Goal: Information Seeking & Learning: Learn about a topic

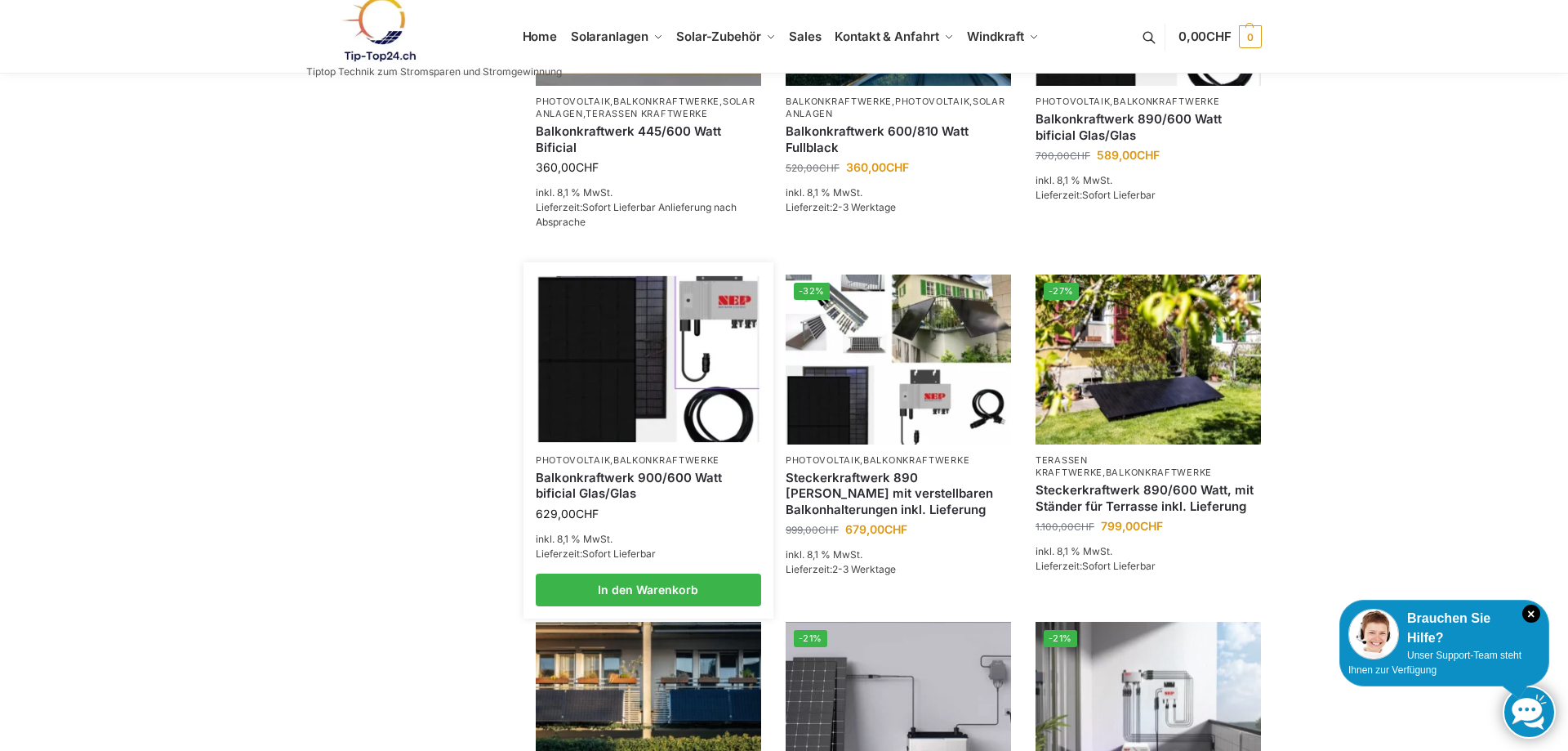
scroll to position [584, 0]
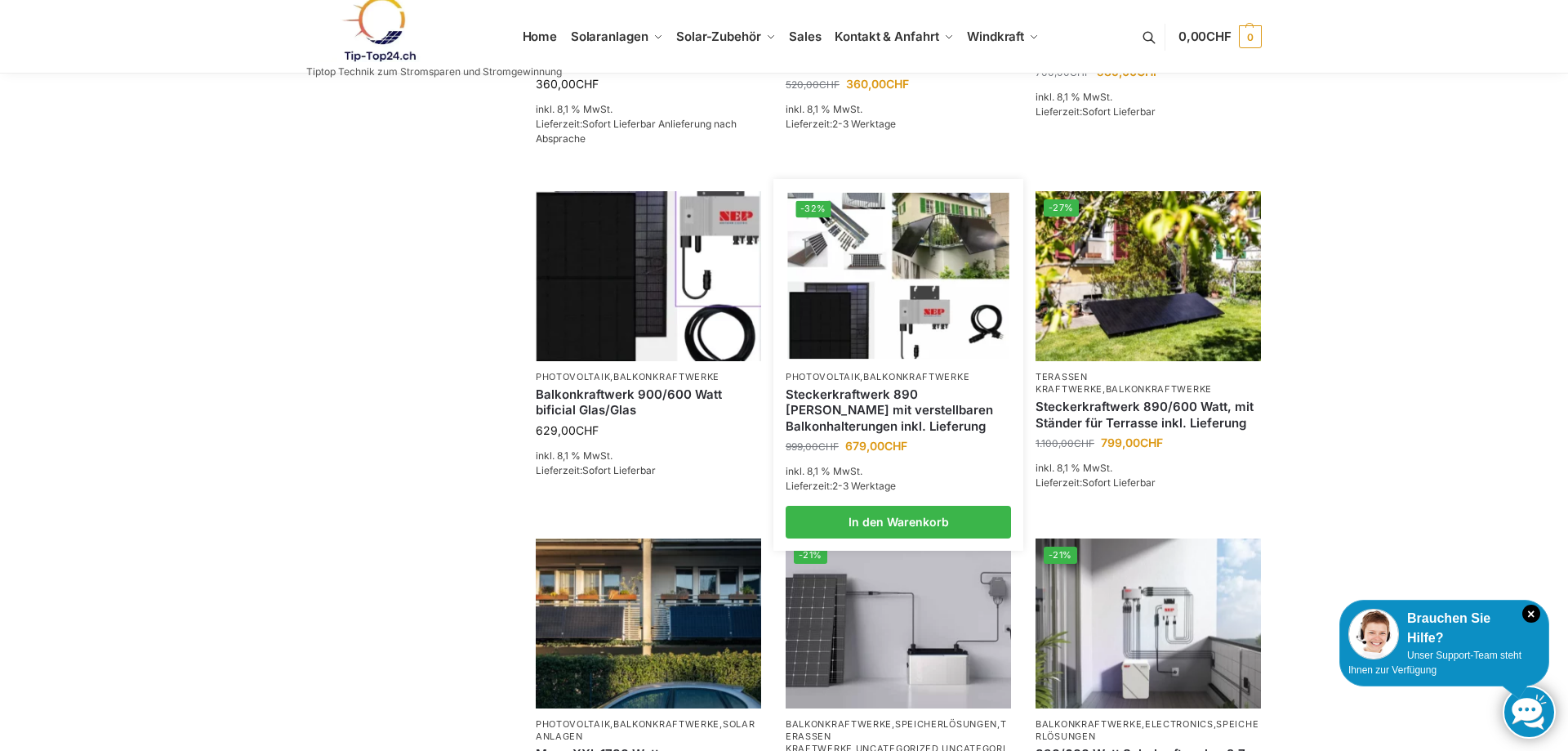
click at [904, 345] on img at bounding box center [898, 275] width 222 height 165
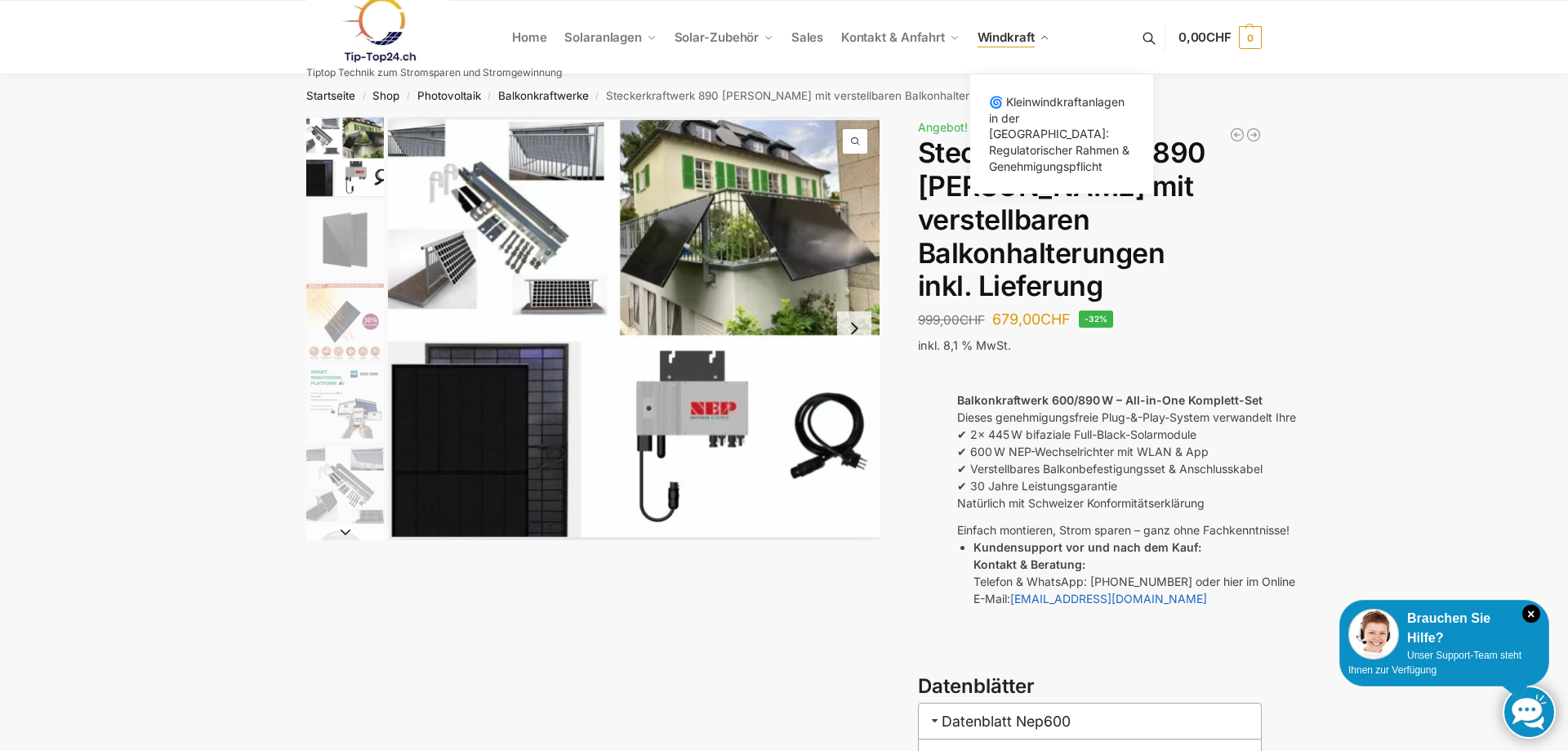
click at [1026, 38] on span "Windkraft" at bounding box center [1006, 37] width 57 height 15
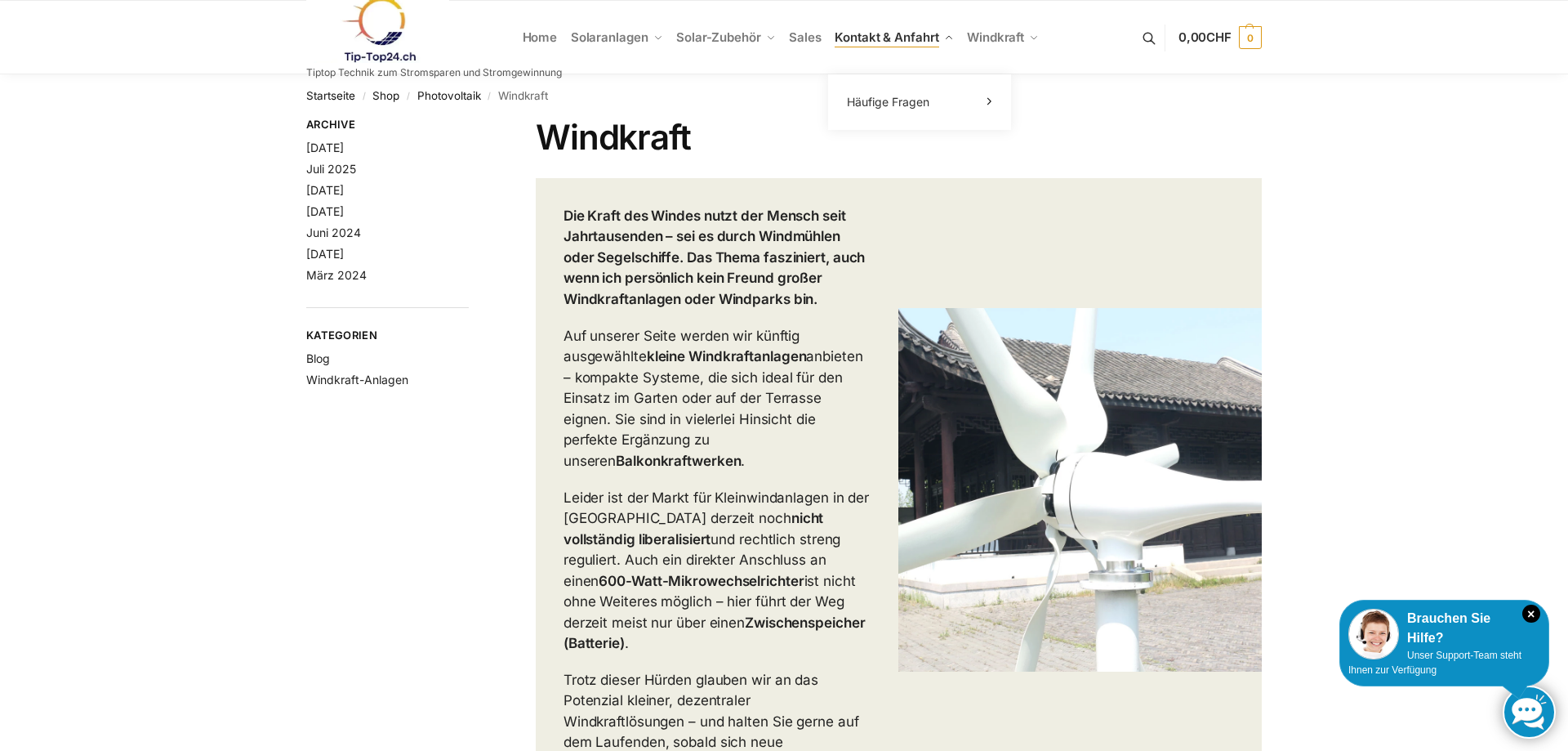
click at [895, 38] on span "Kontakt & Anfahrt" at bounding box center [886, 37] width 104 height 15
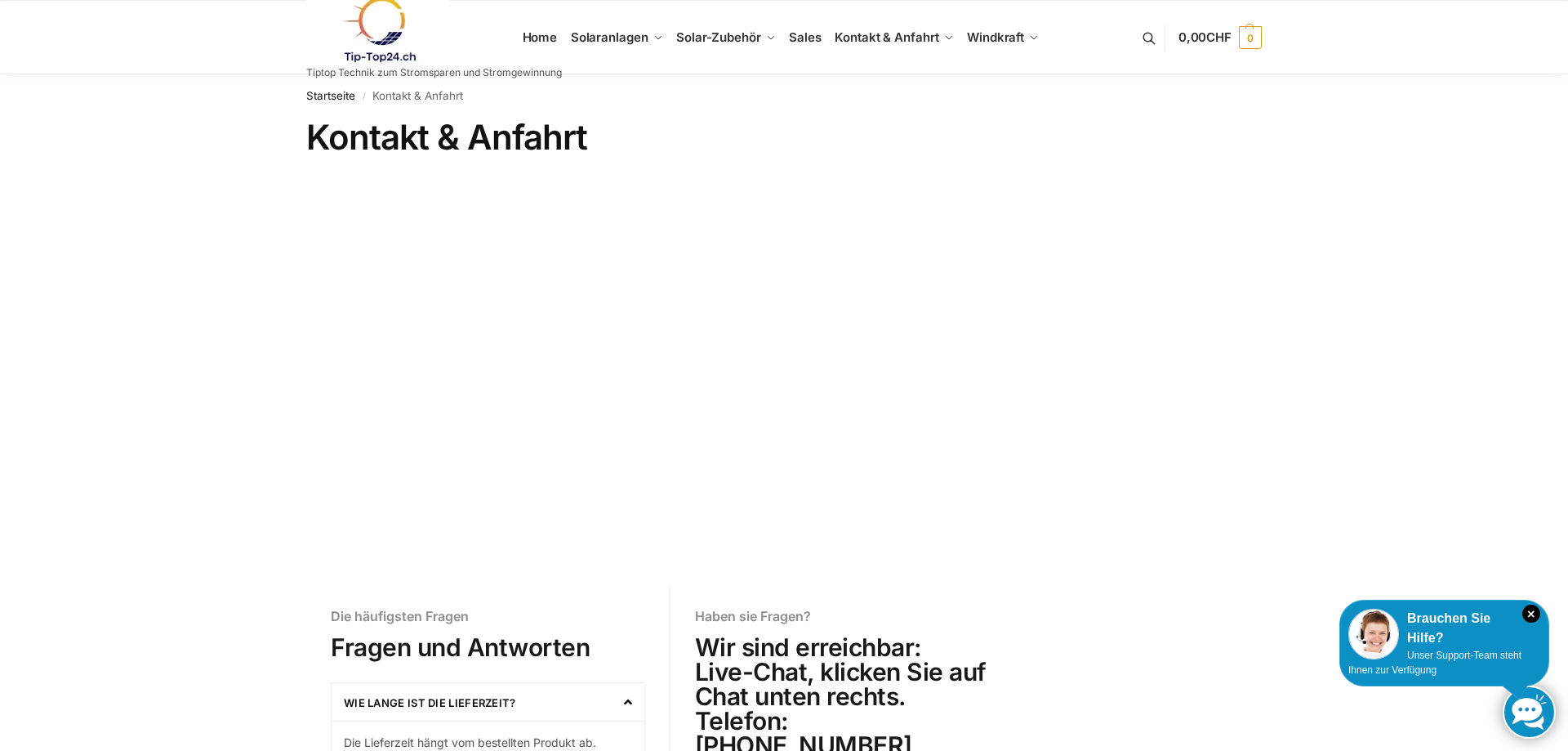
click at [546, 40] on link at bounding box center [434, 30] width 255 height 66
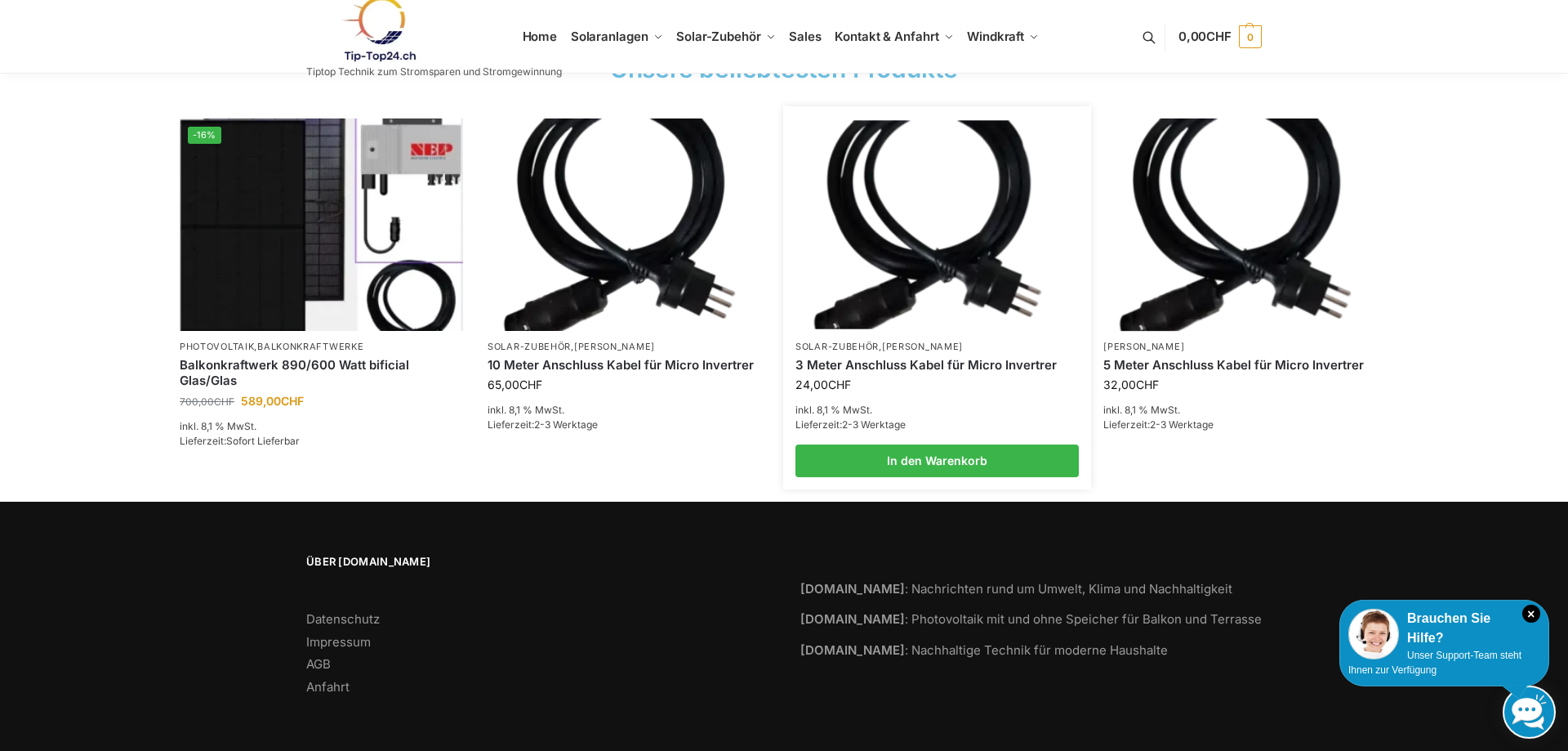
scroll to position [2477, 0]
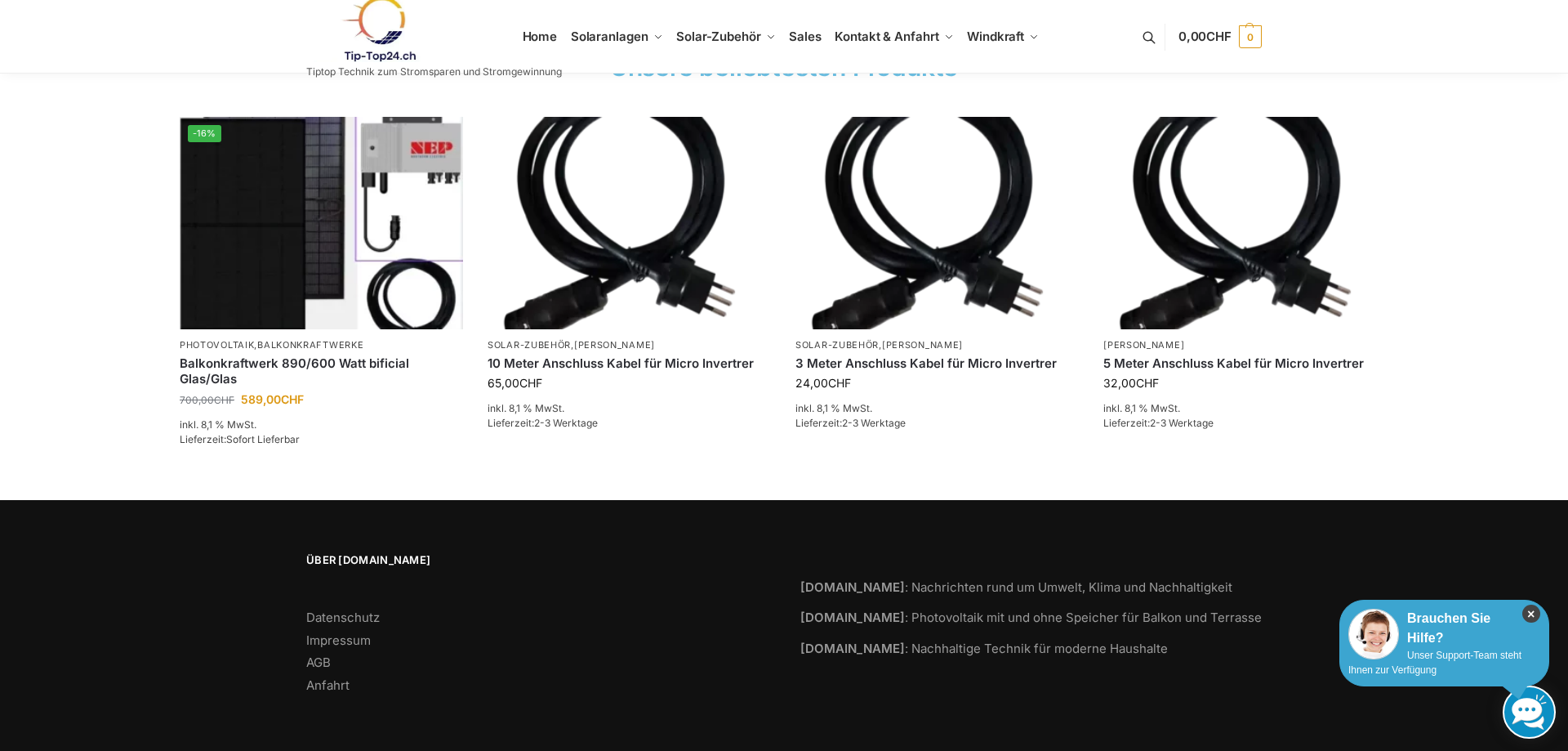
click at [1537, 608] on icon "×" at bounding box center [1531, 614] width 18 height 18
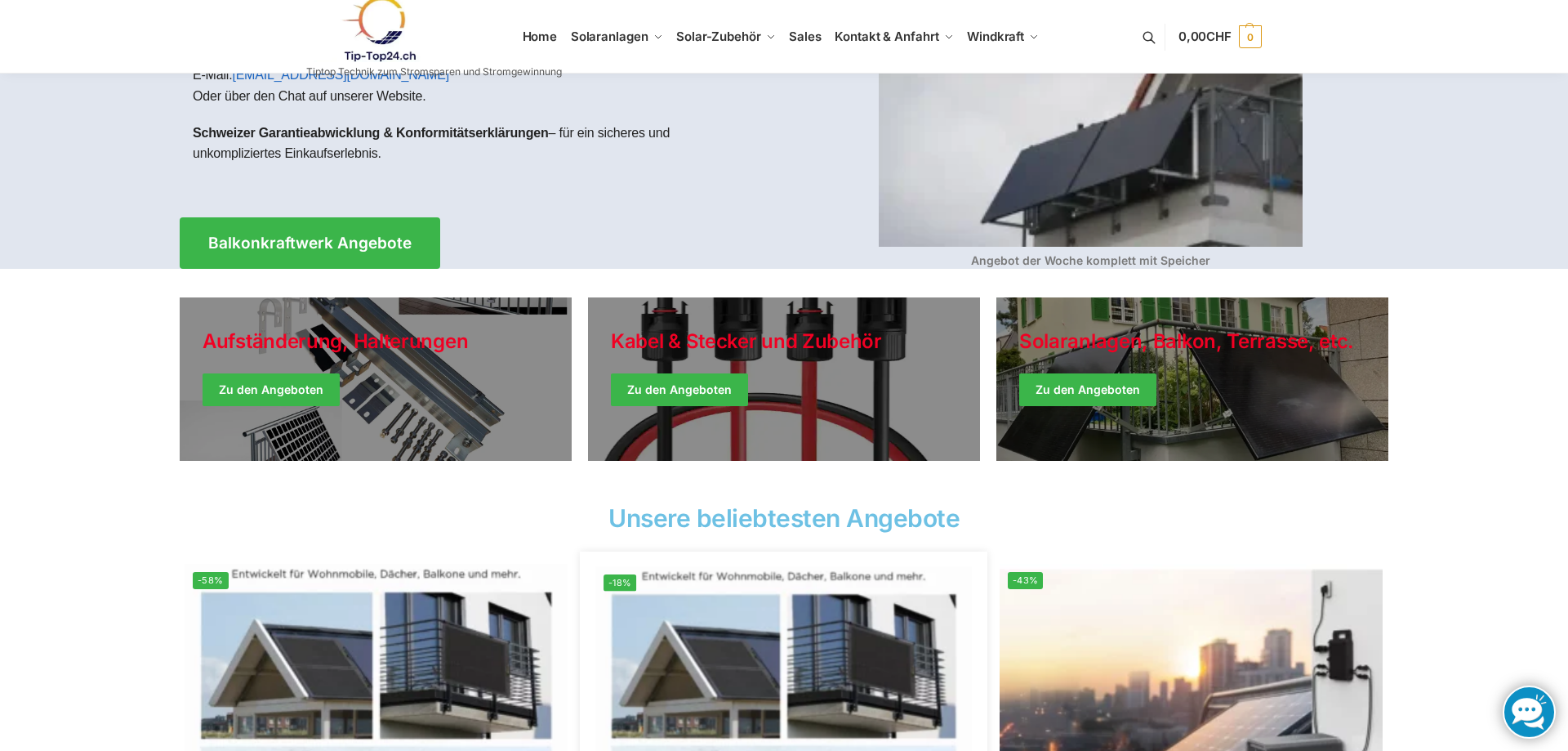
scroll to position [143, 0]
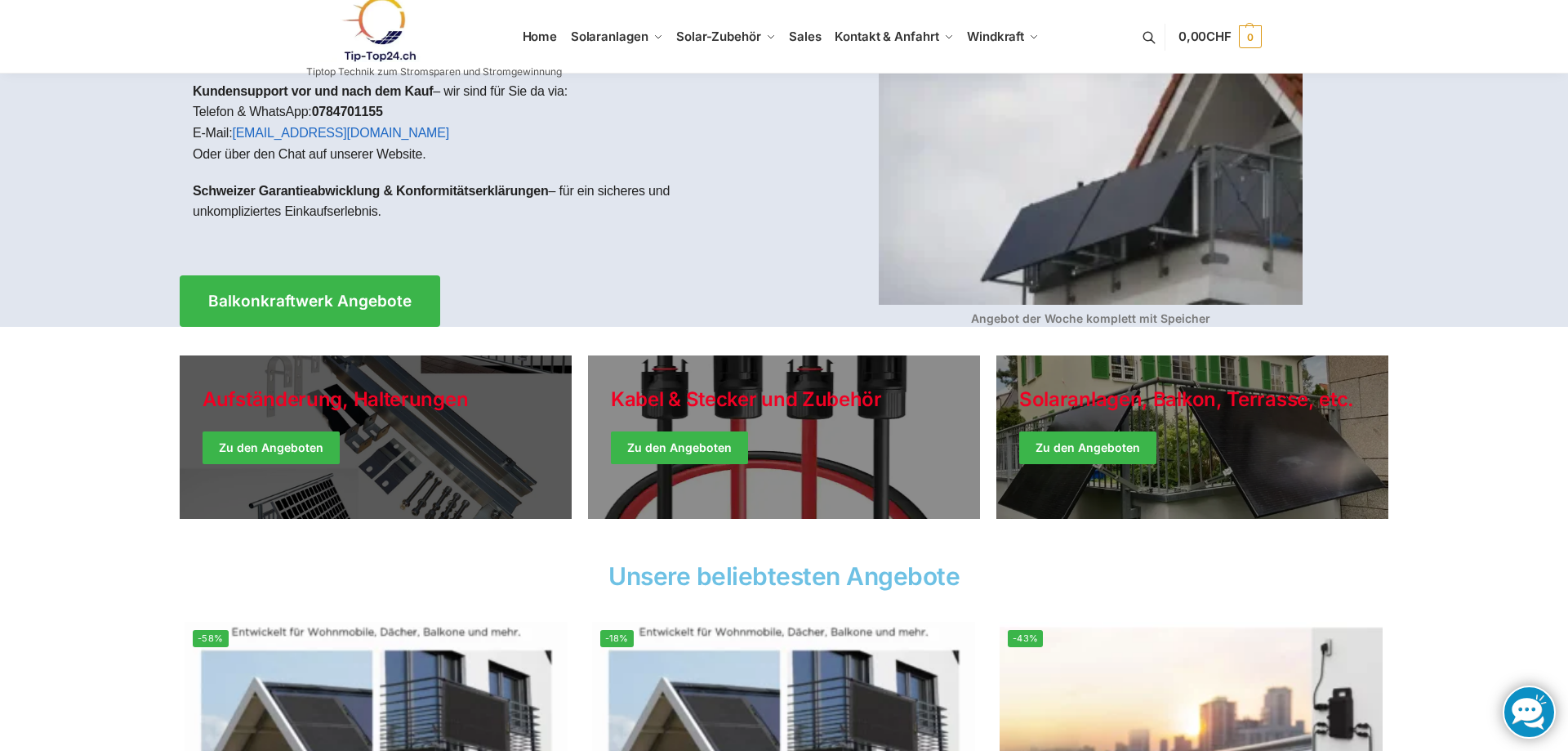
click at [385, 404] on link "Holiday Style" at bounding box center [375, 436] width 392 height 164
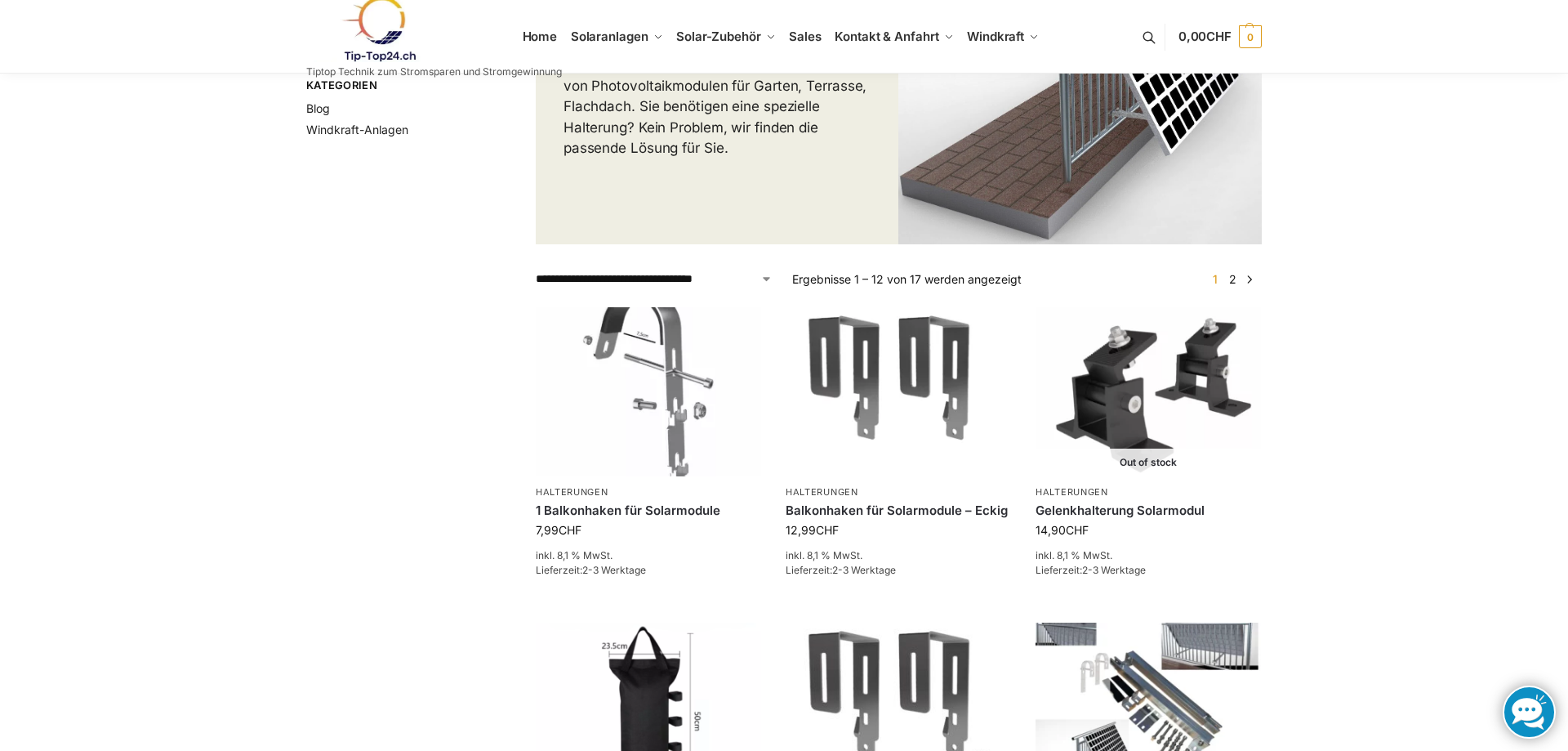
scroll to position [417, 0]
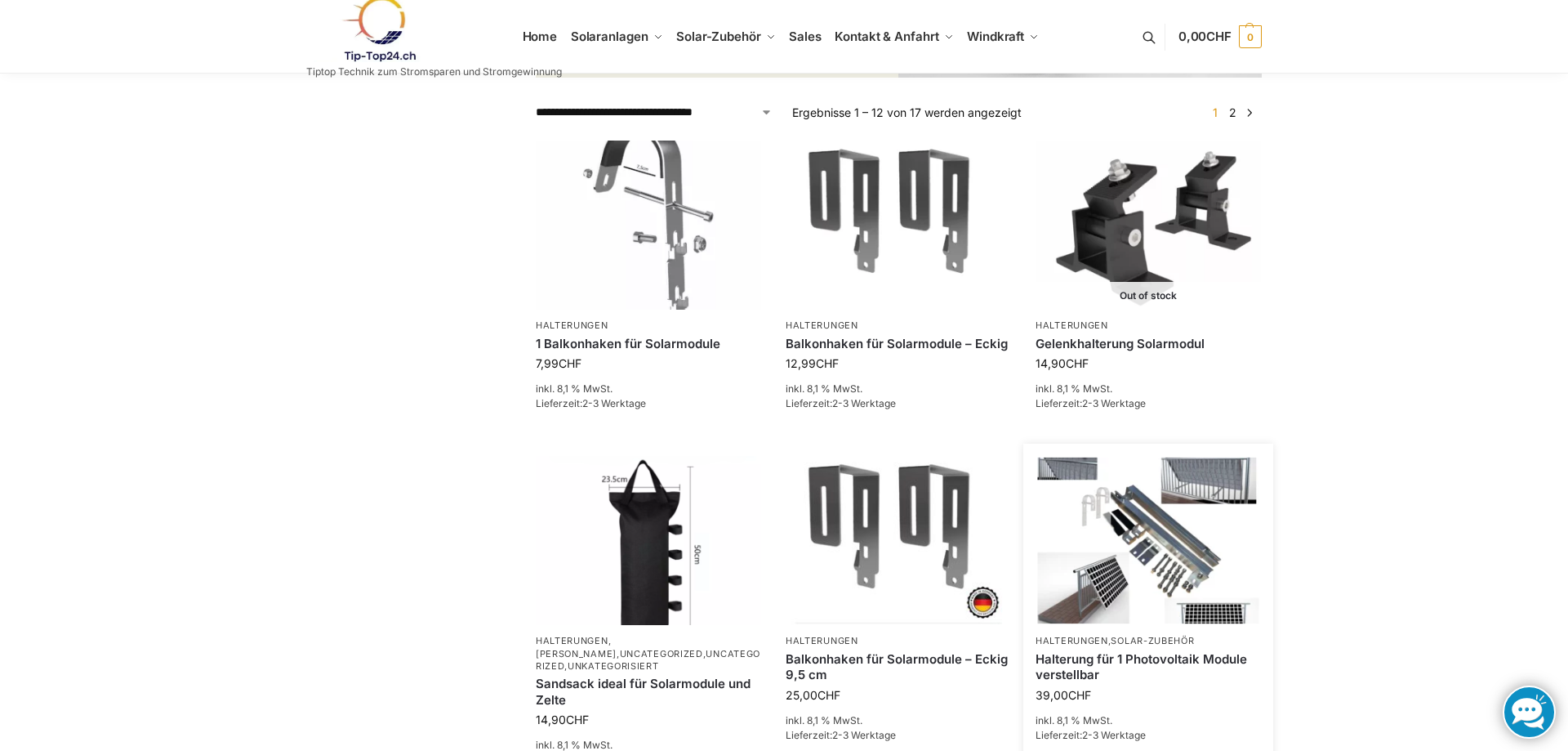
click at [1222, 499] on img at bounding box center [1148, 540] width 222 height 165
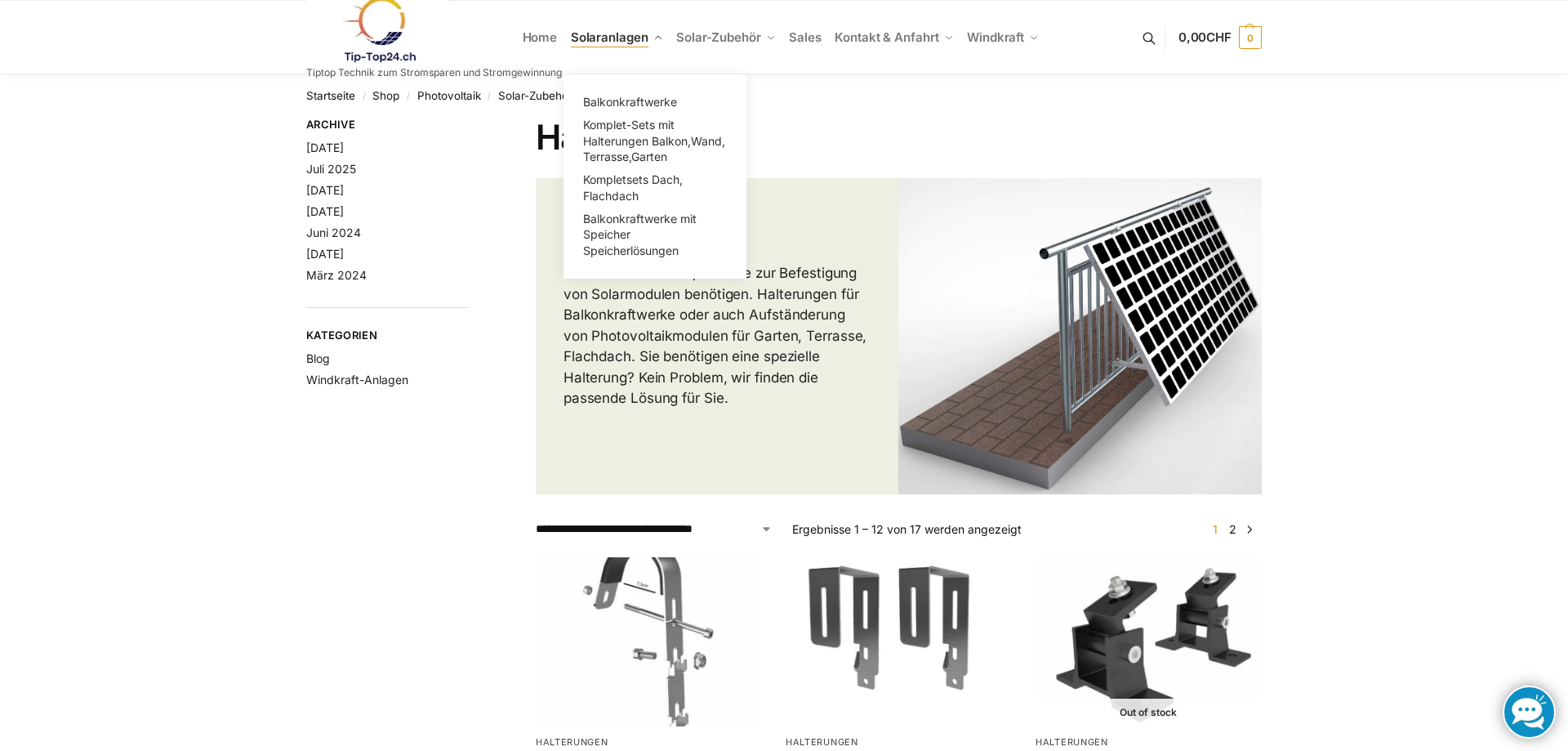
click at [627, 34] on span "Solaranlagen" at bounding box center [609, 37] width 77 height 15
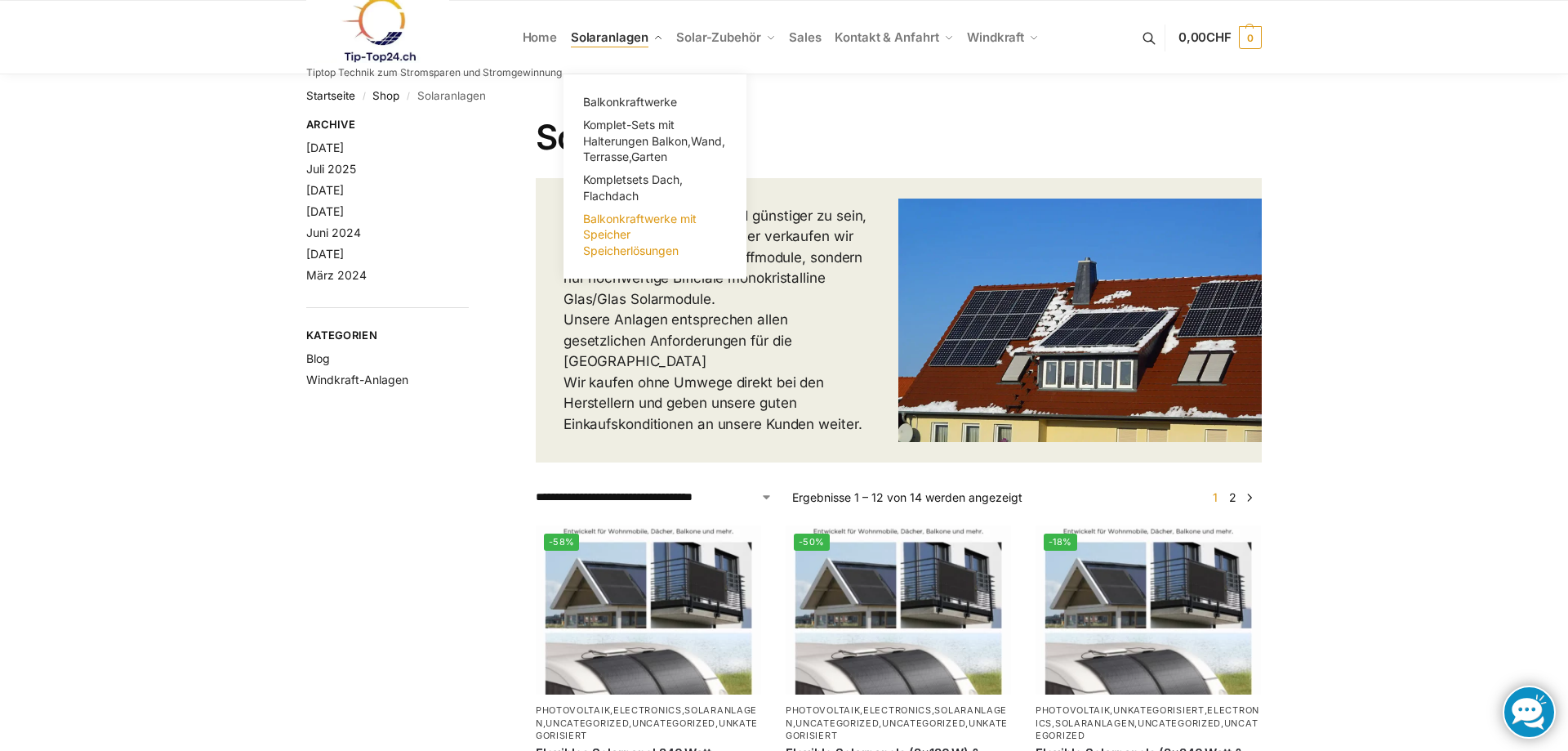
click at [625, 230] on span "Balkonkraftwerke mit Speicher Speicherlösungen" at bounding box center [639, 234] width 113 height 45
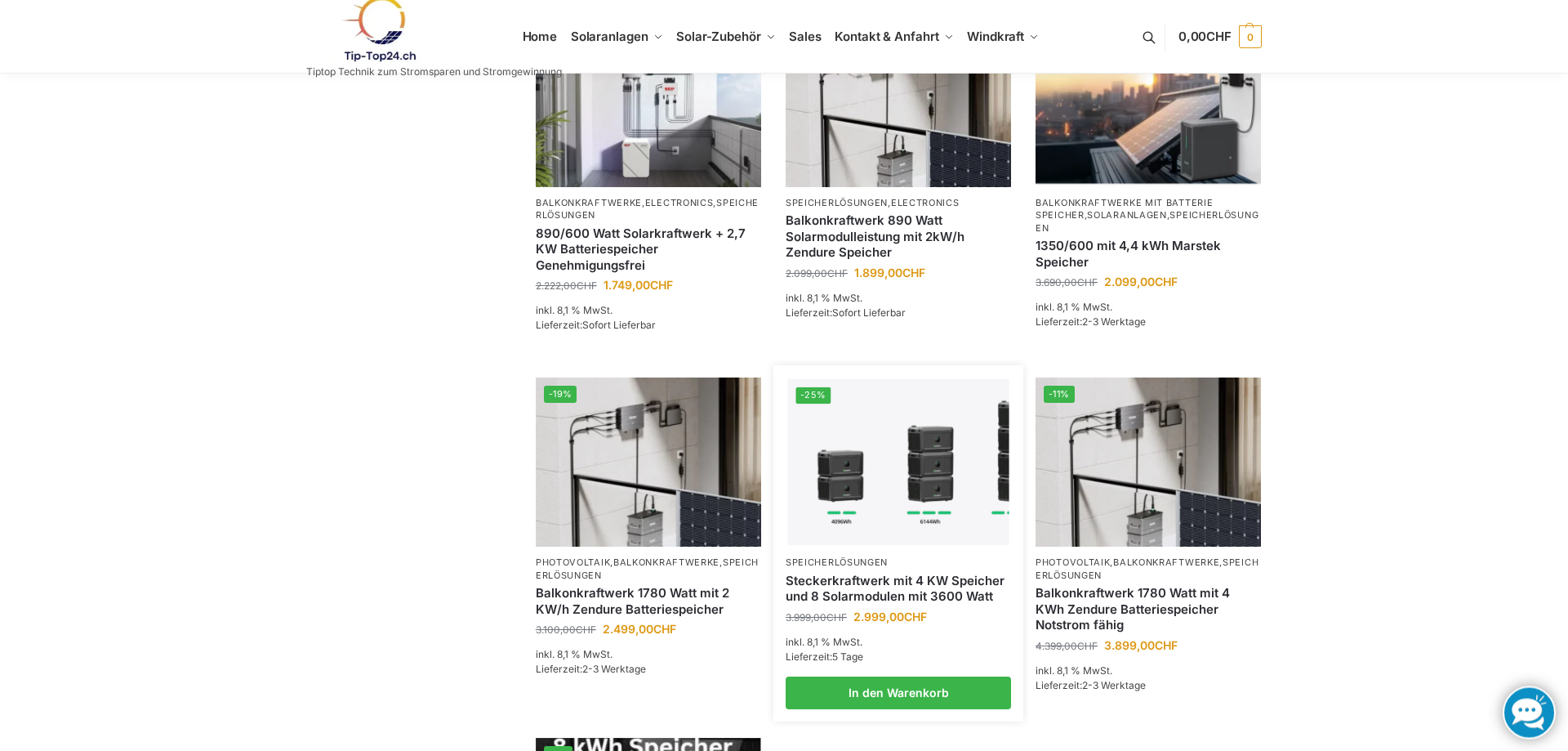
scroll to position [584, 0]
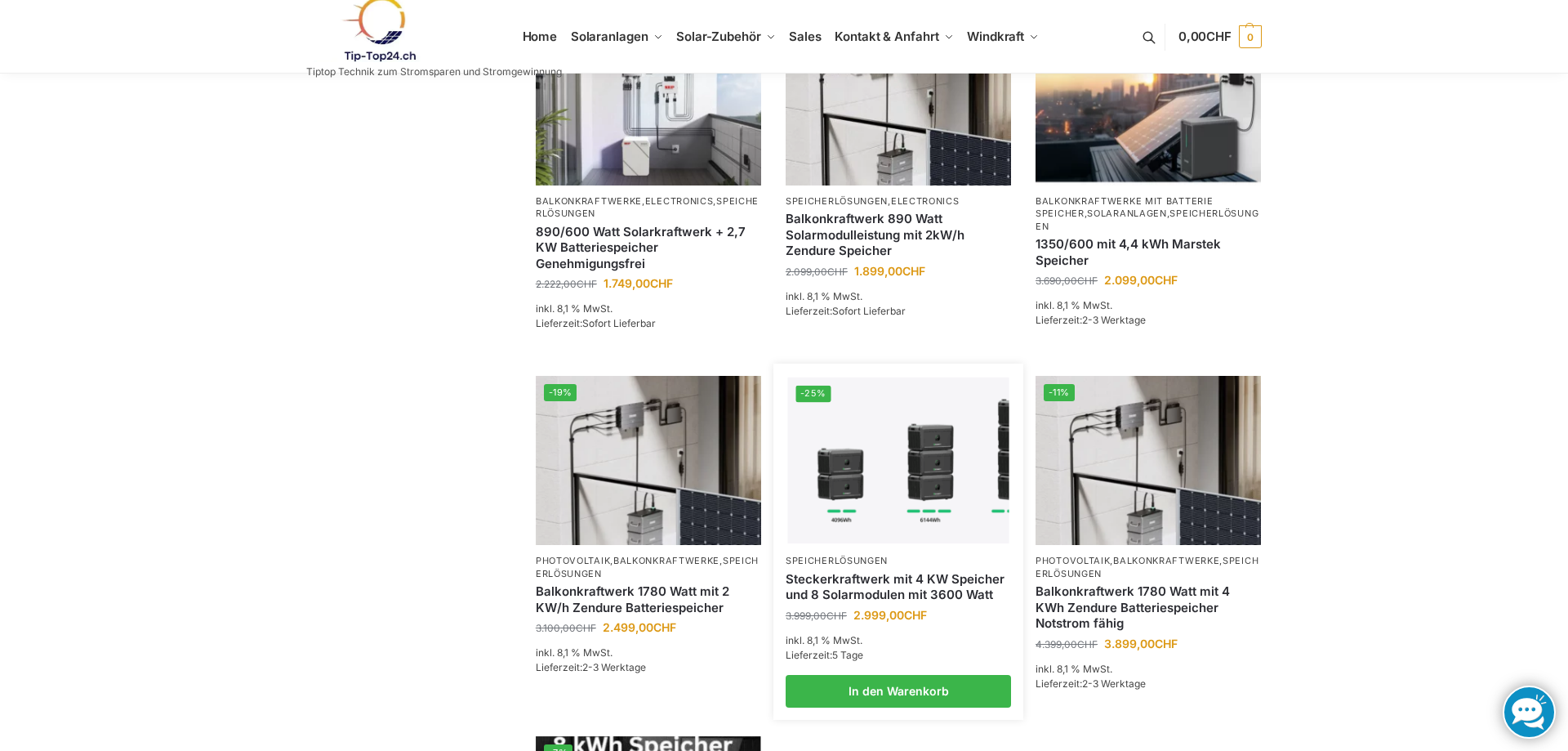
click at [932, 451] on img at bounding box center [898, 460] width 222 height 165
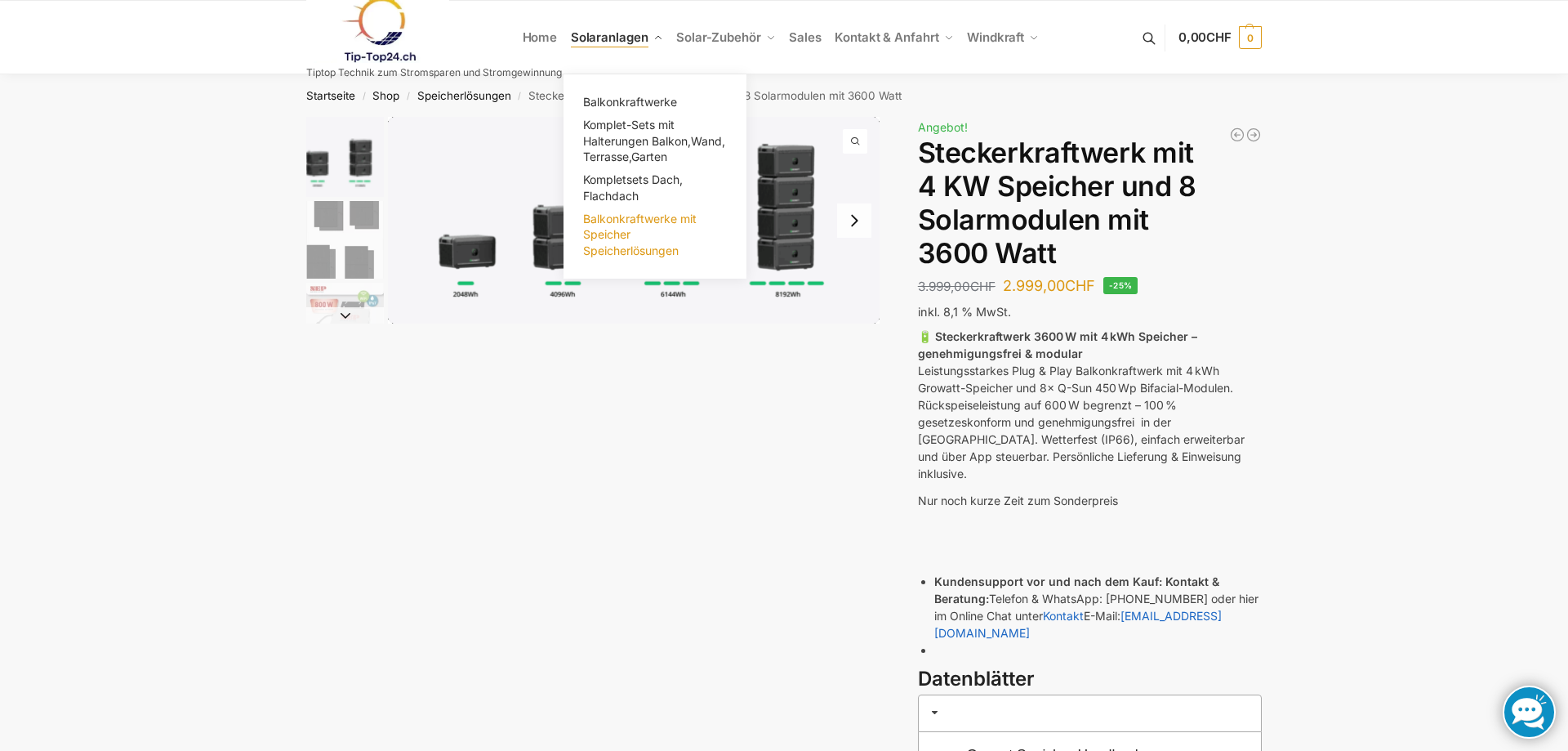
click at [621, 232] on span "Balkonkraftwerke mit Speicher Speicherlösungen" at bounding box center [639, 234] width 113 height 45
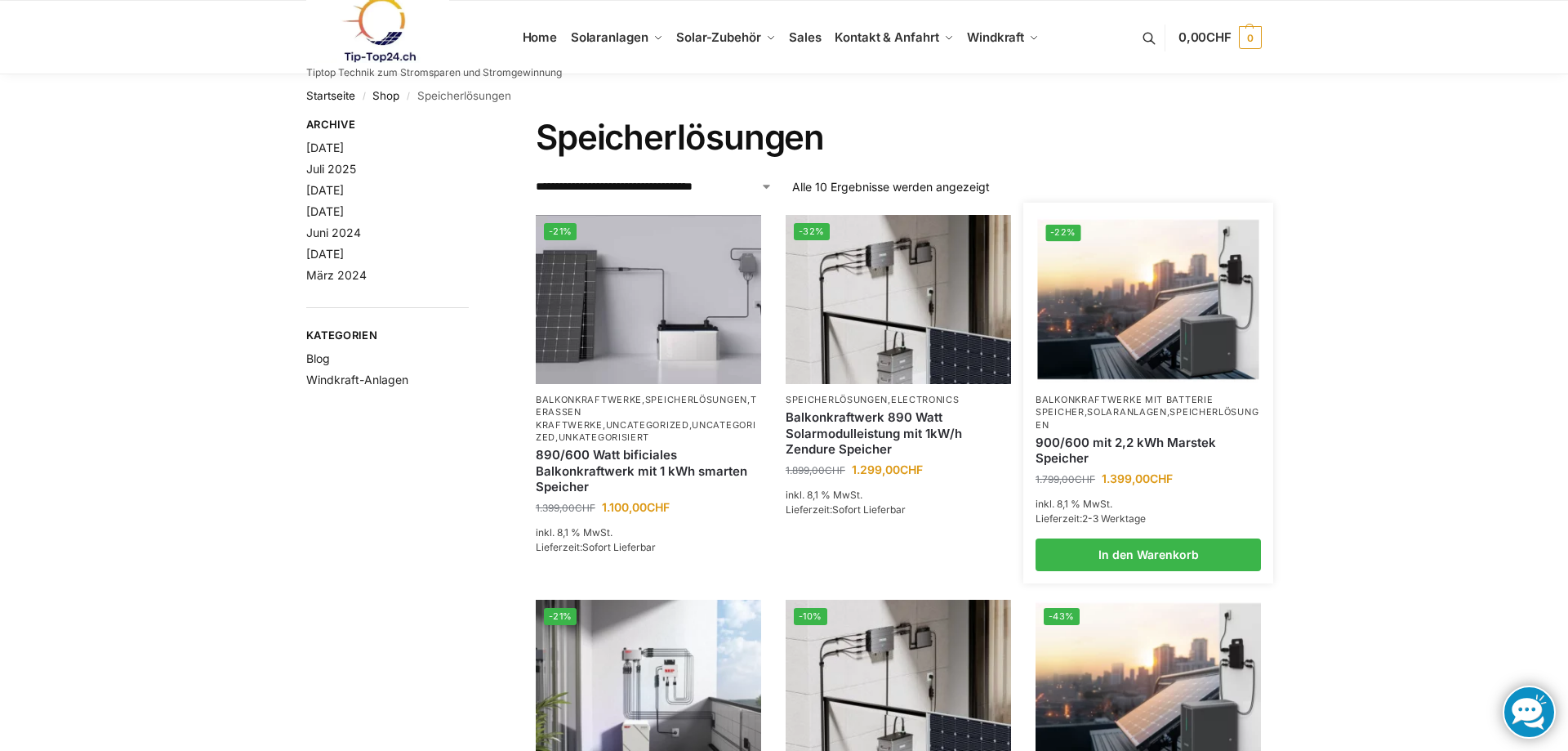
click at [1156, 344] on img at bounding box center [1148, 299] width 222 height 165
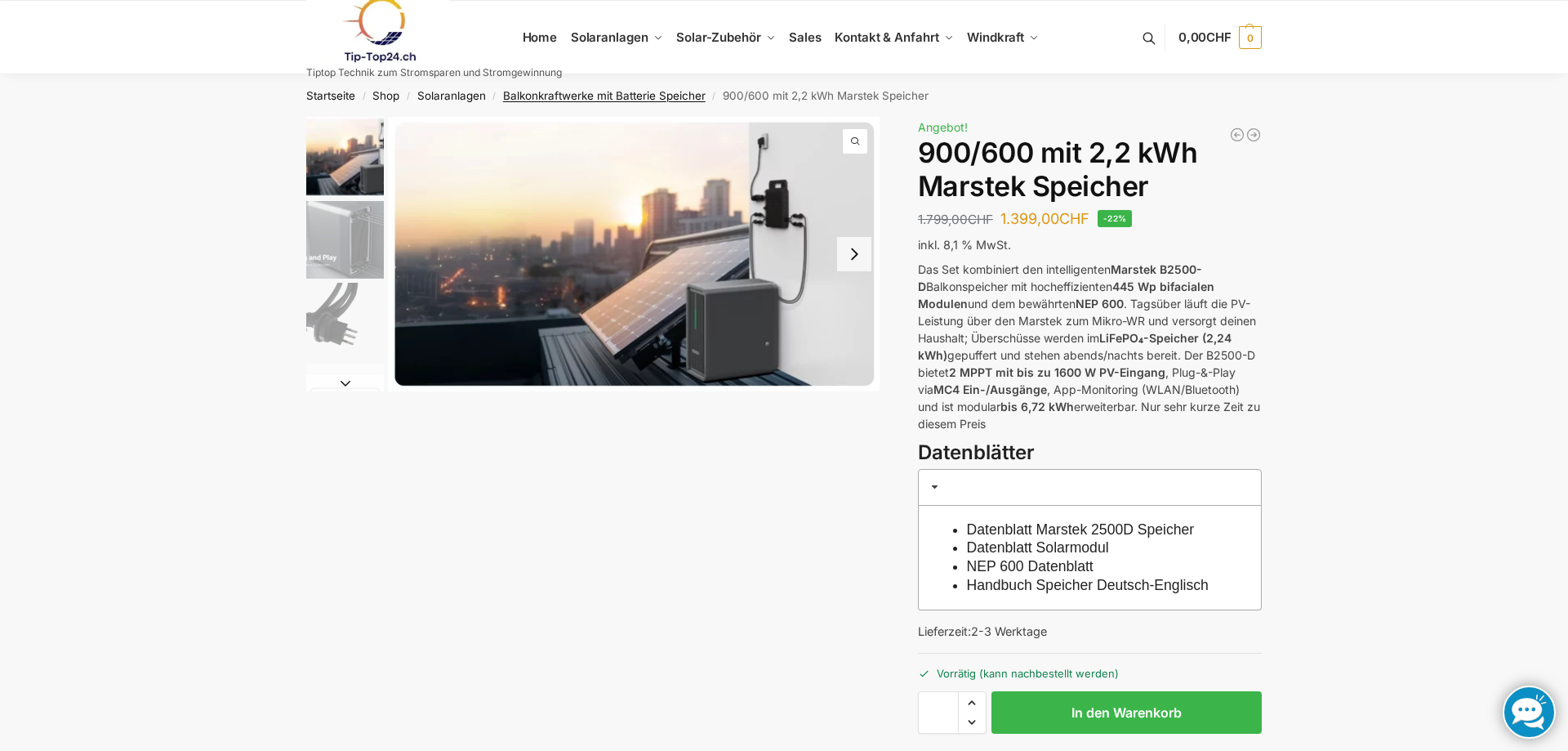
click at [548, 97] on link "Balkonkraftwerke mit Batterie Speicher" at bounding box center [604, 96] width 202 height 14
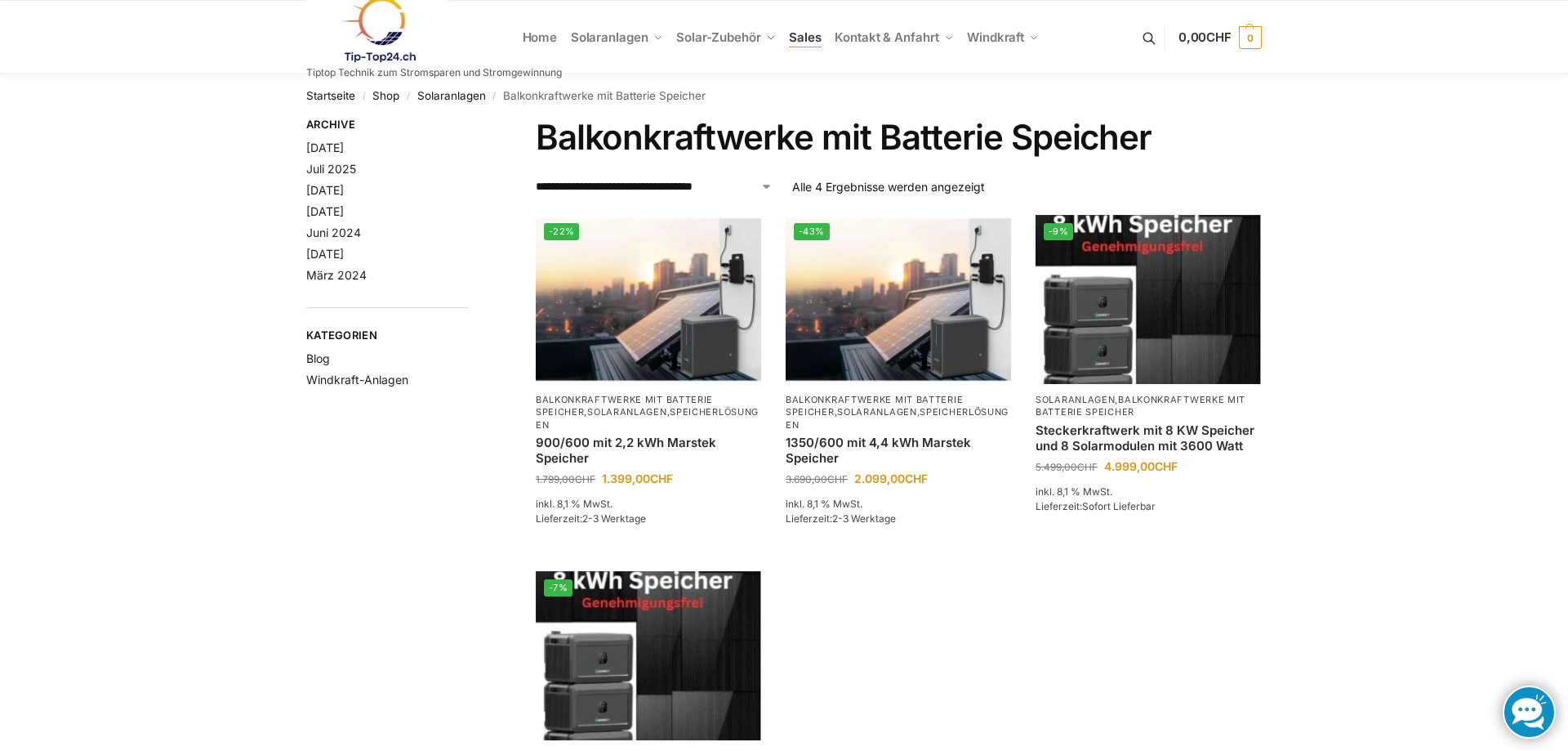
click at [811, 37] on span "Sales" at bounding box center [806, 37] width 33 height 15
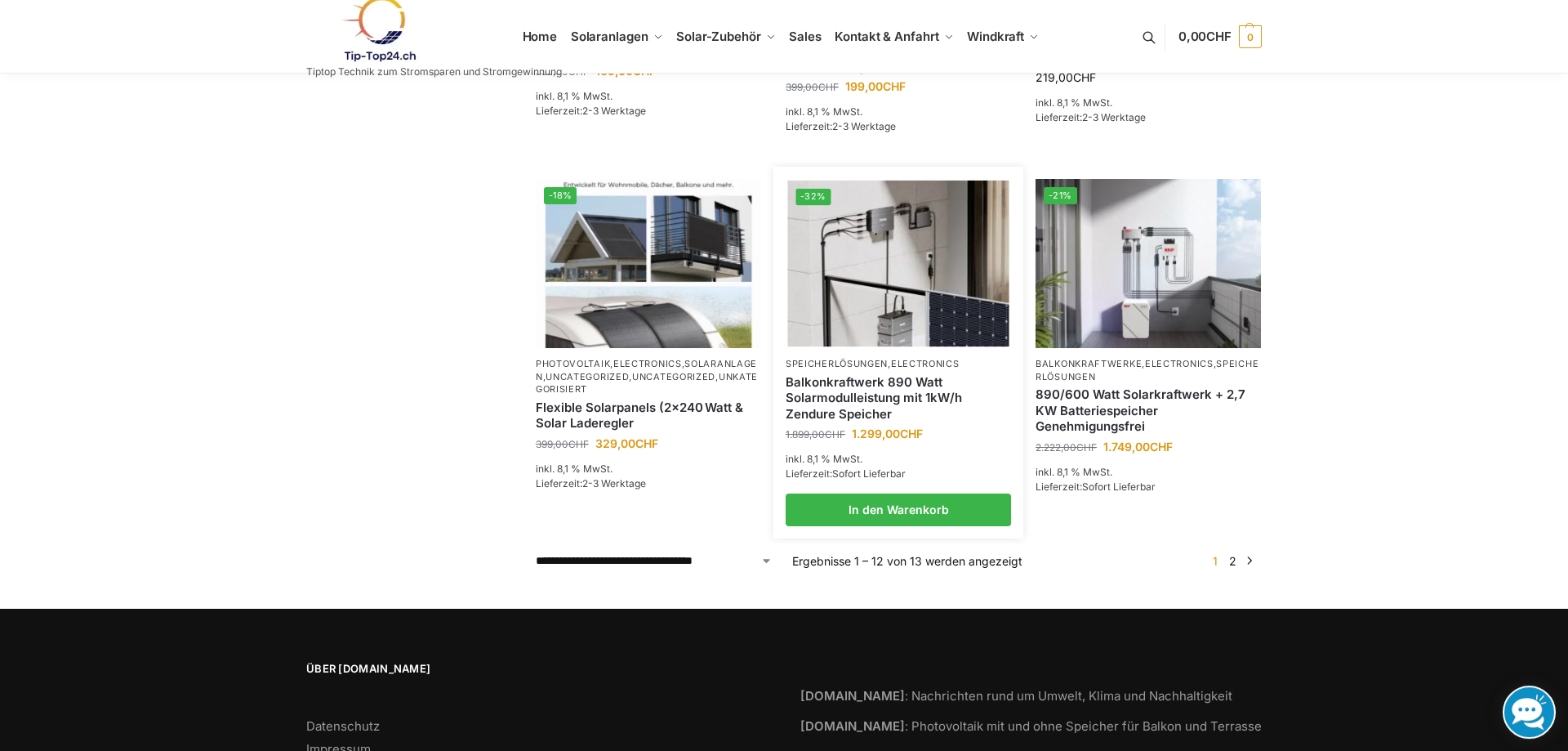
scroll to position [1320, 0]
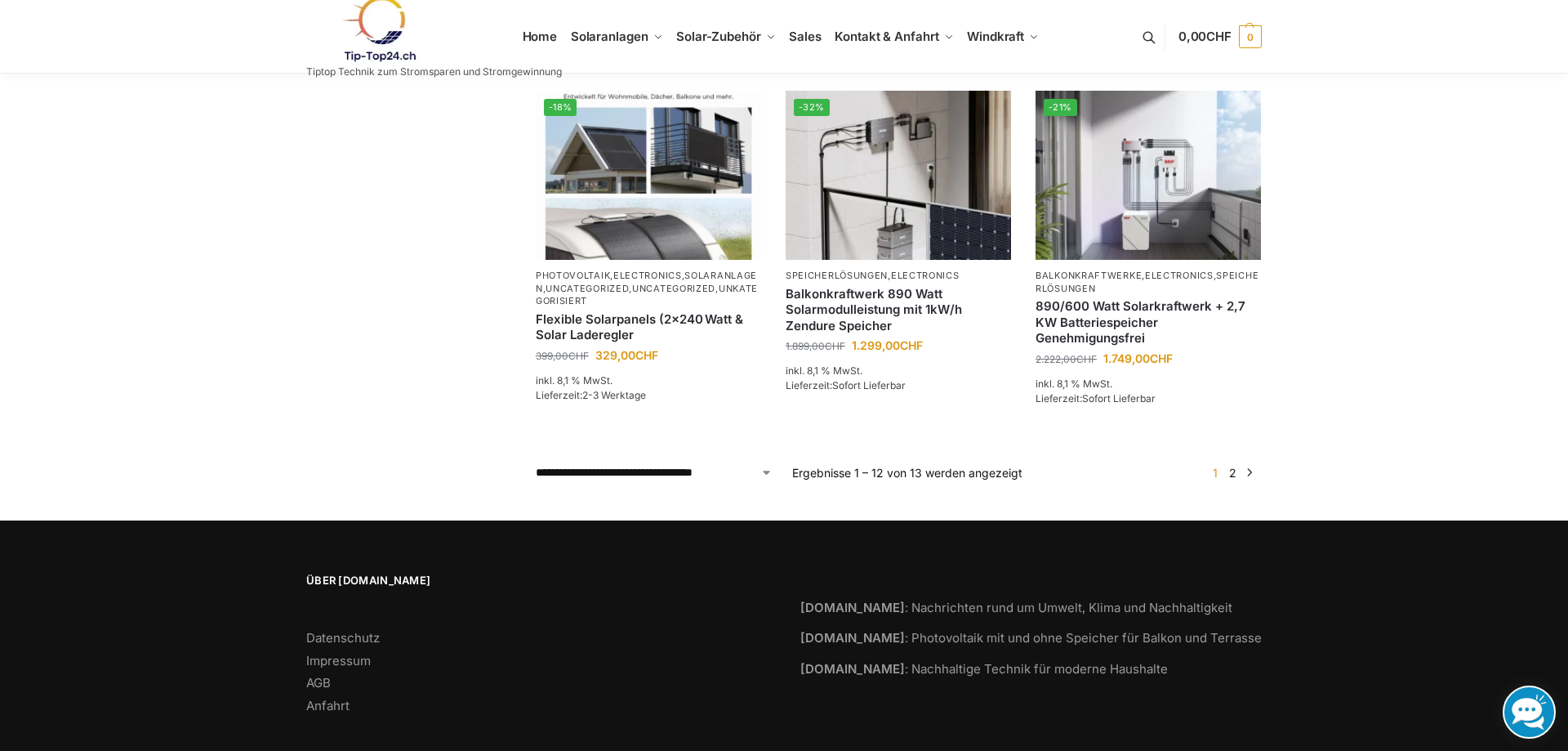
click at [1232, 466] on link "2" at bounding box center [1232, 472] width 15 height 14
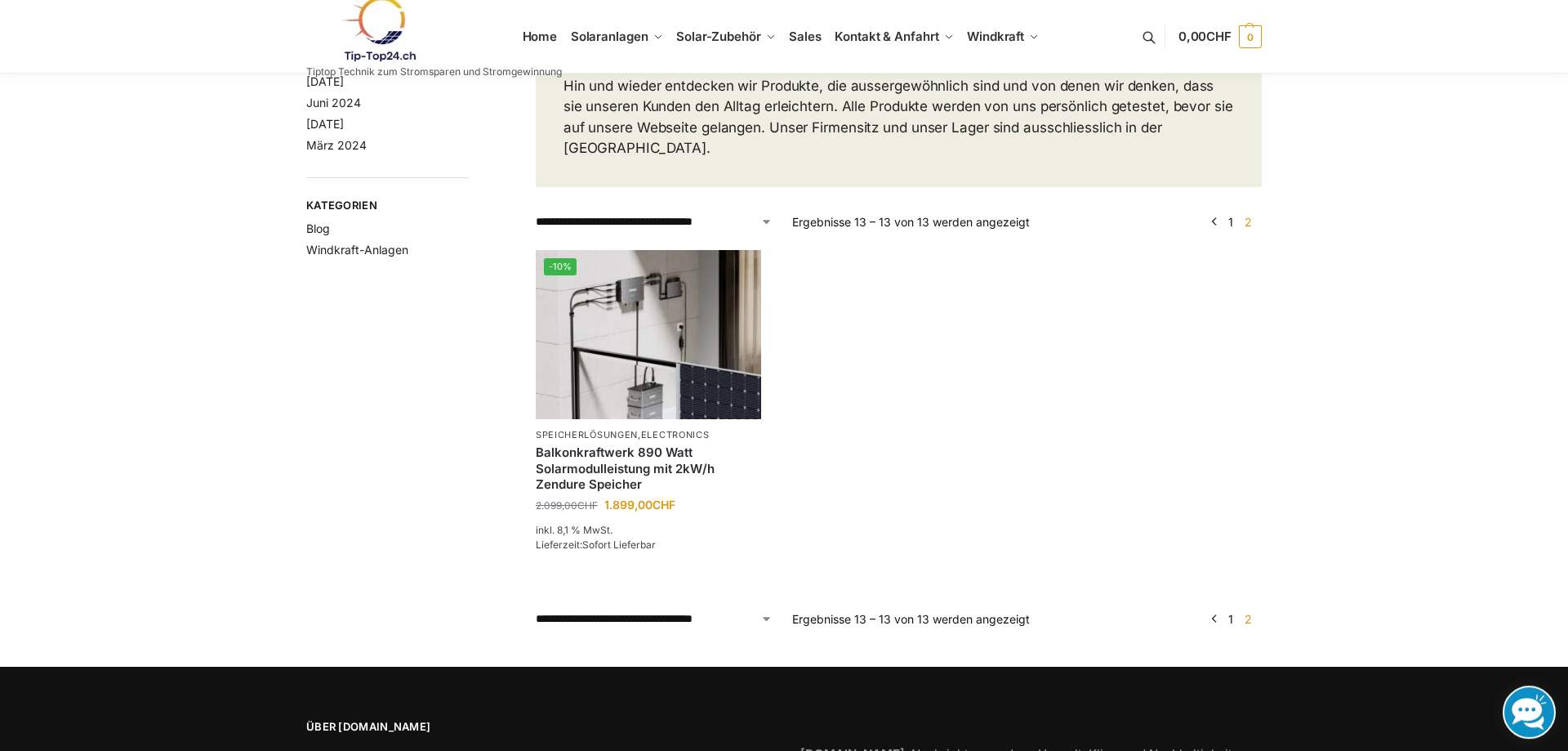
scroll to position [166, 0]
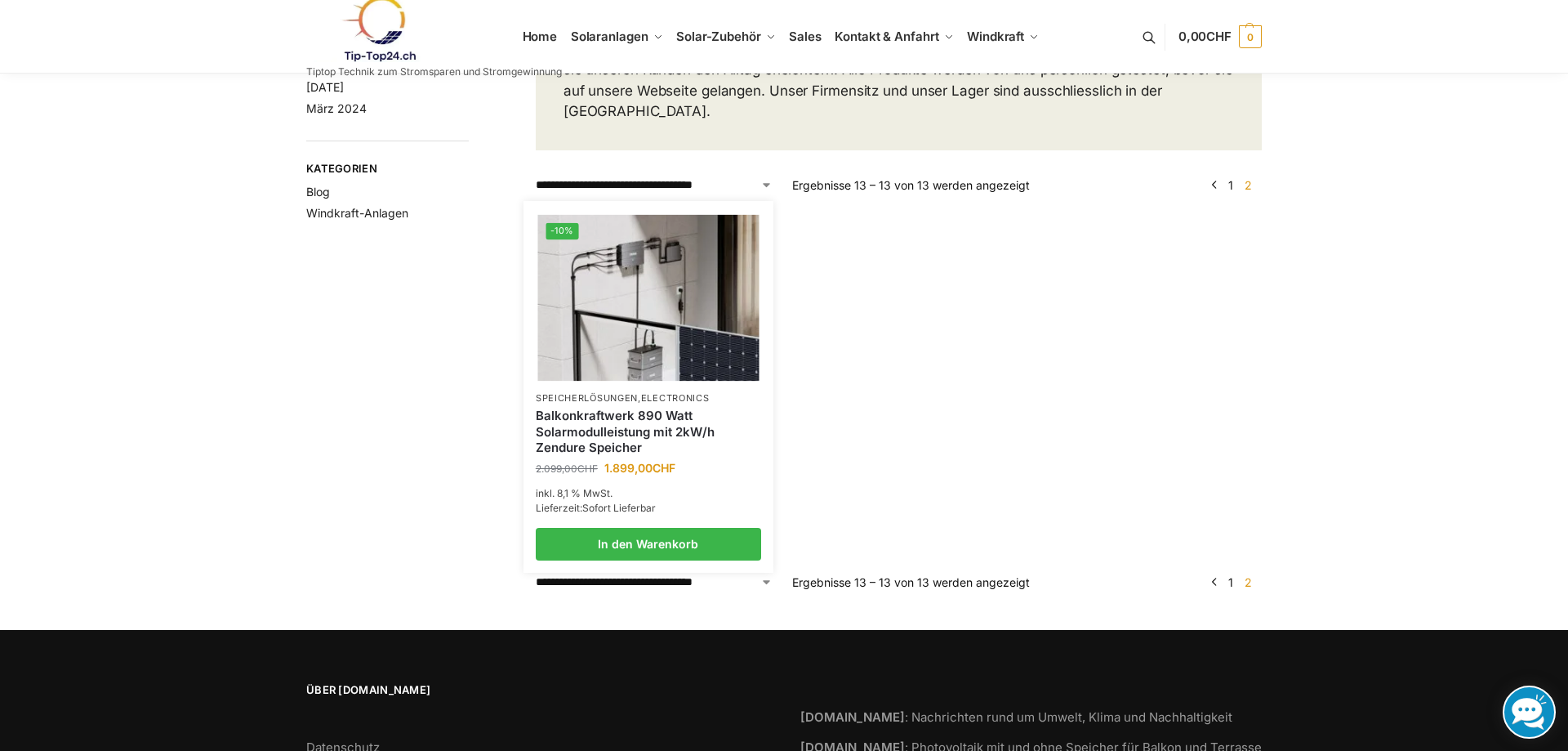
click at [586, 407] on link "Balkonkraftwerk 890 Watt Solarmodulleistung mit 2kW/h Zendure Speicher" at bounding box center [648, 432] width 225 height 48
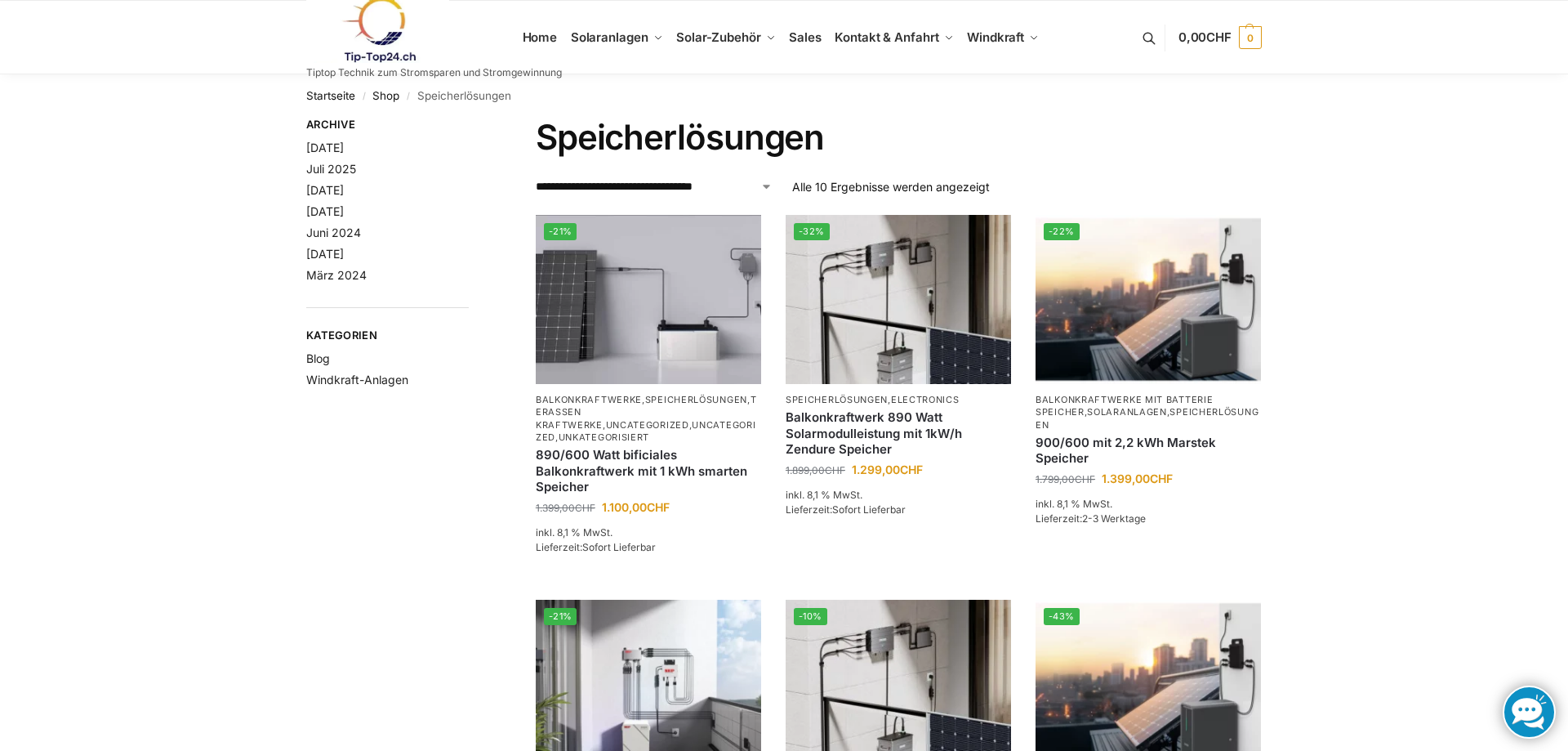
scroll to position [584, 0]
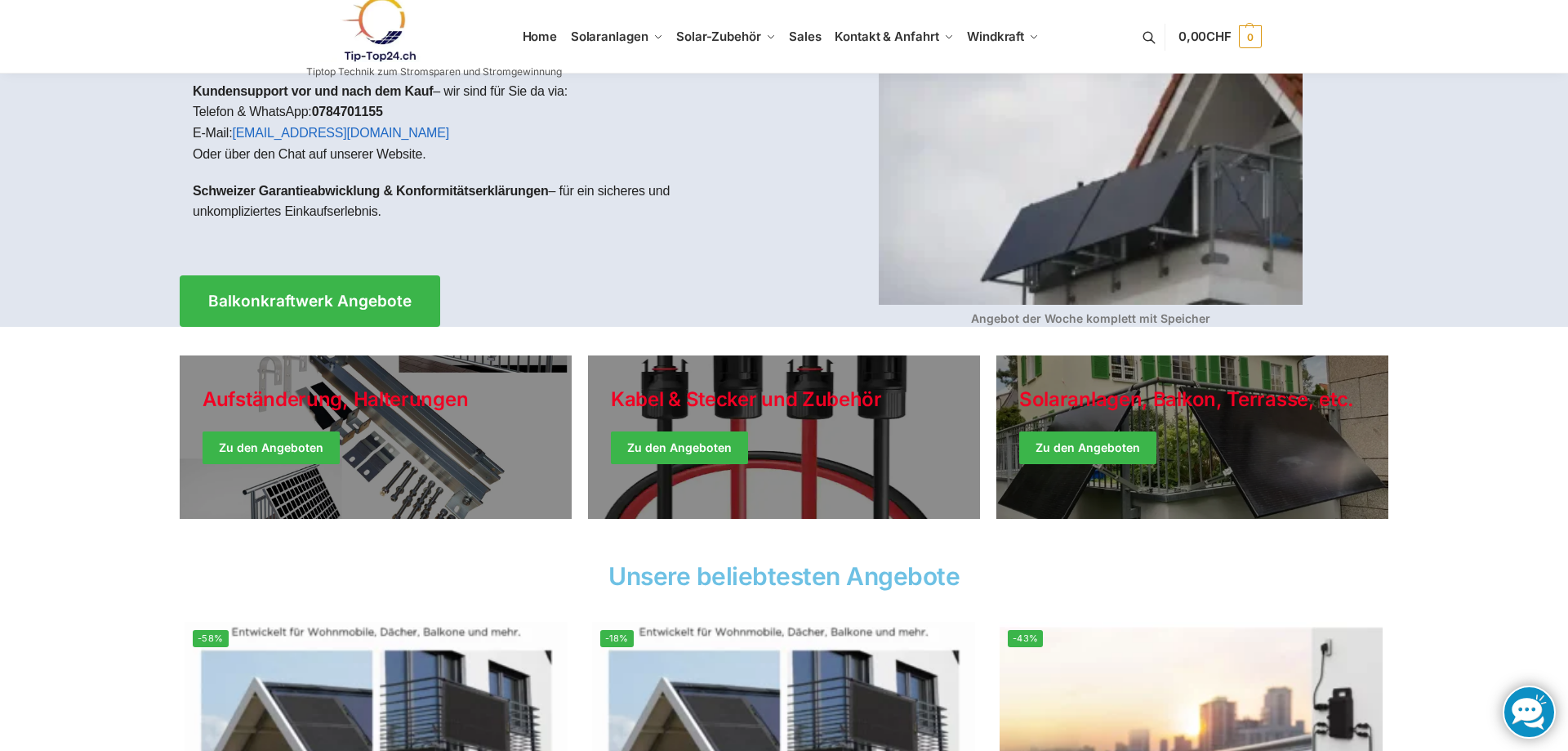
scroll to position [143, 0]
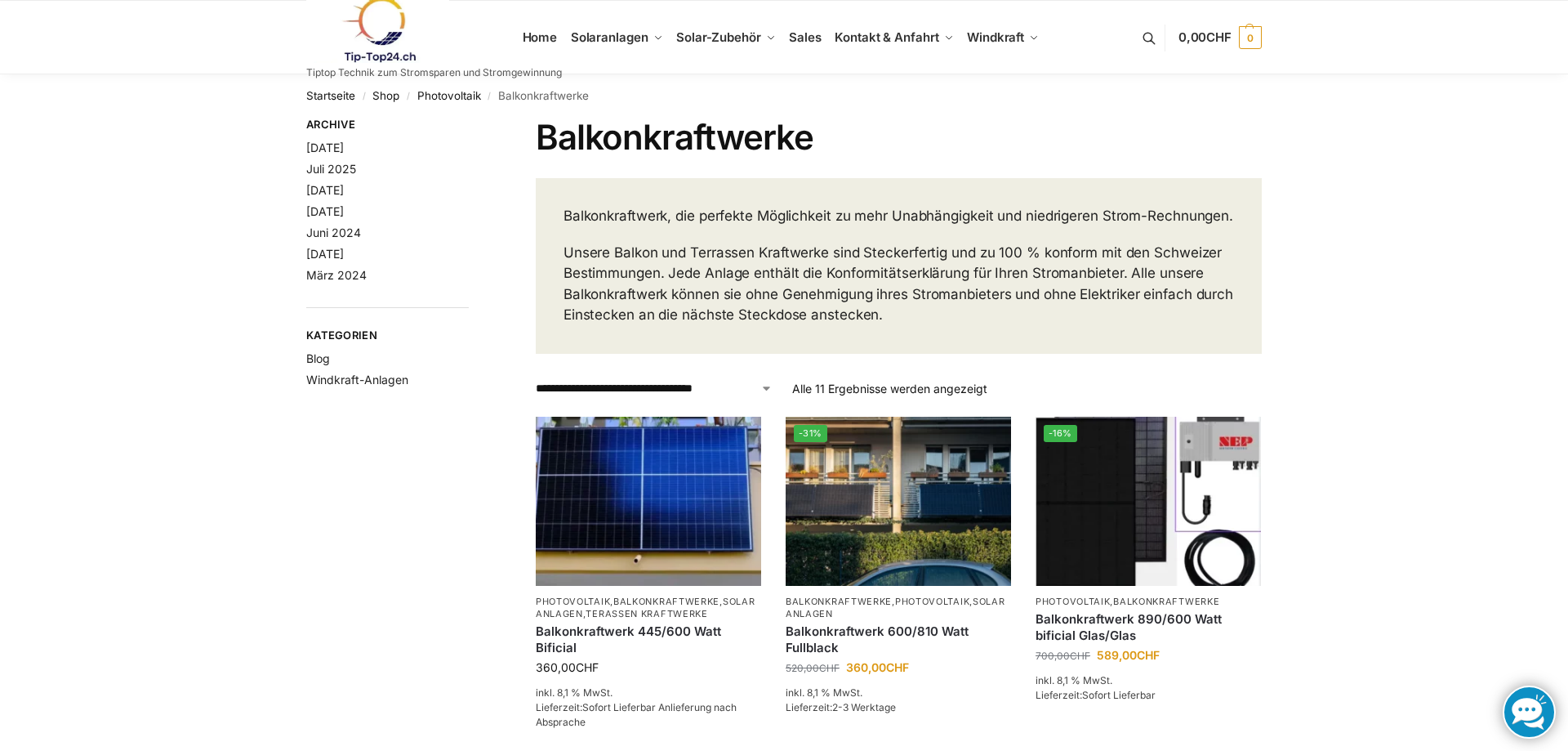
scroll to position [584, 0]
